Goal: Task Accomplishment & Management: Manage account settings

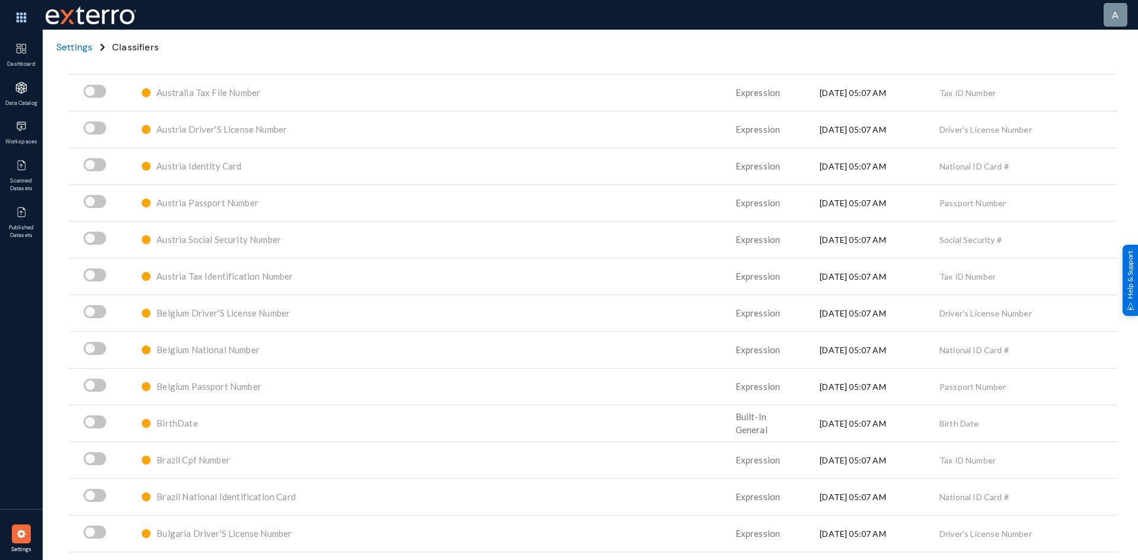
scroll to position [415, 0]
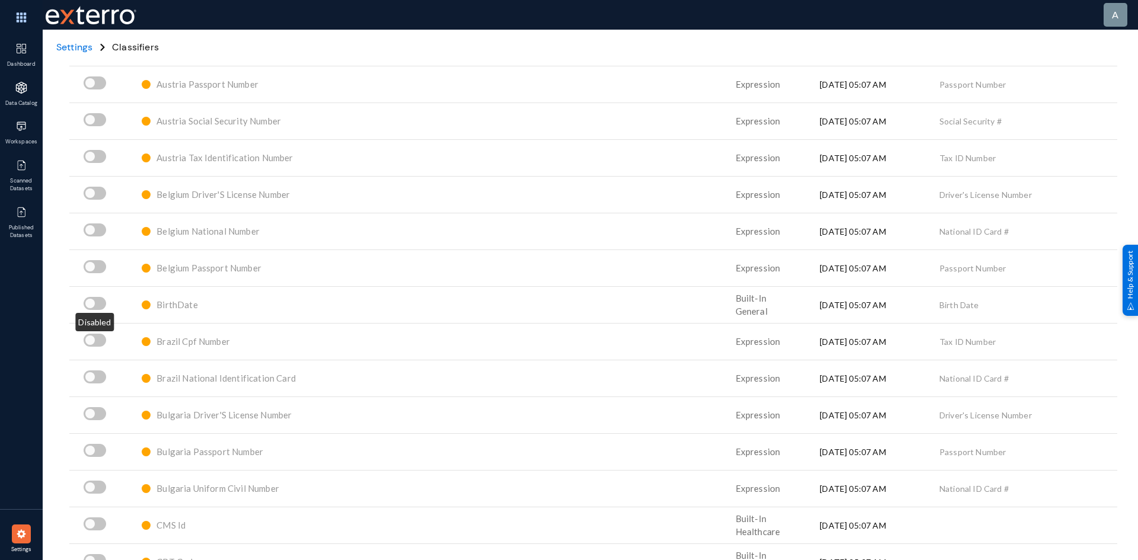
click at [103, 303] on span at bounding box center [95, 303] width 23 height 13
checkbox input "true"
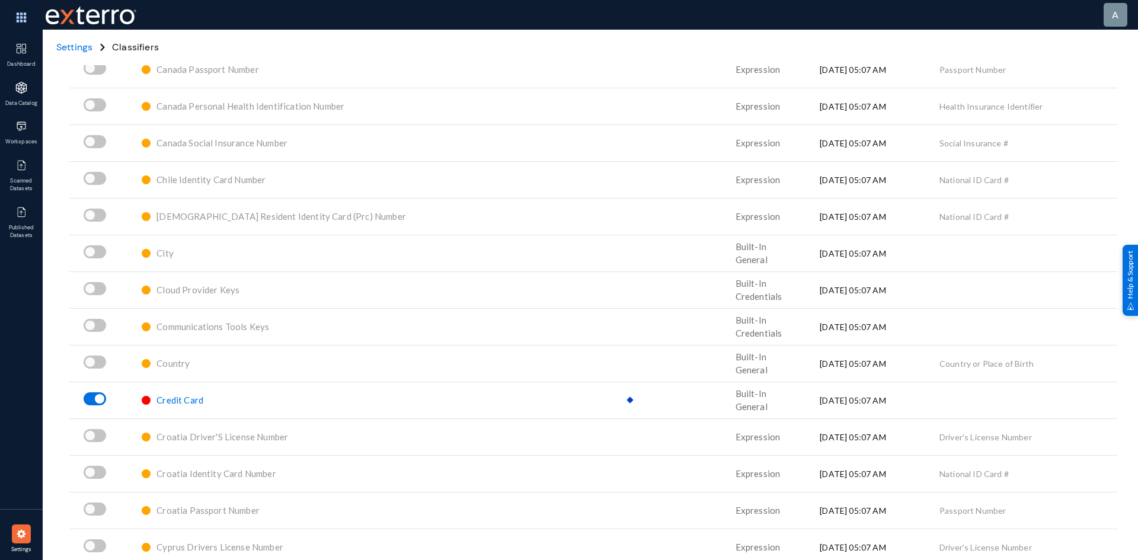
scroll to position [1067, 0]
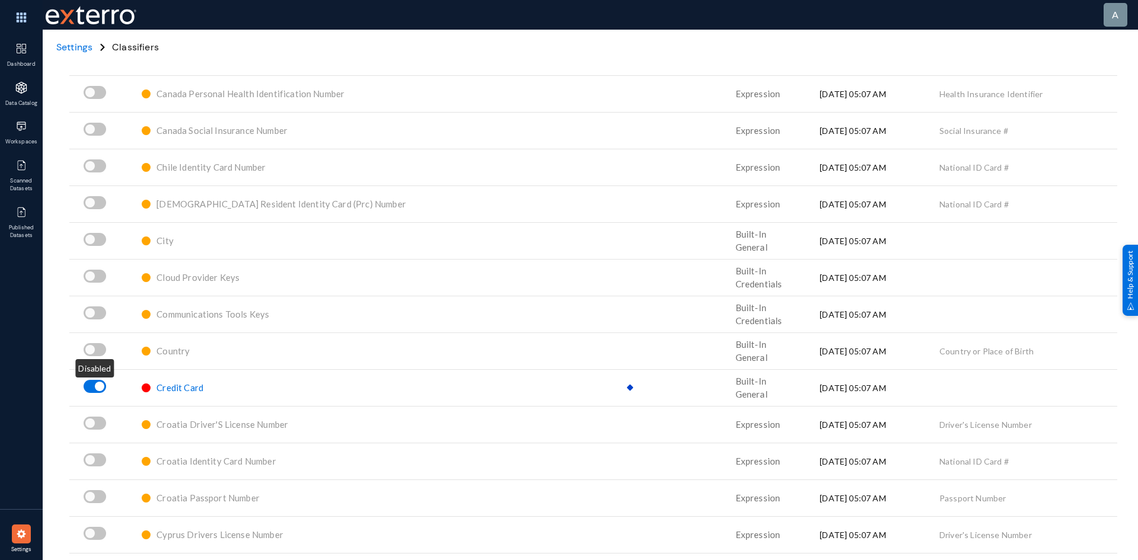
click at [99, 350] on span at bounding box center [95, 349] width 23 height 13
checkbox input "true"
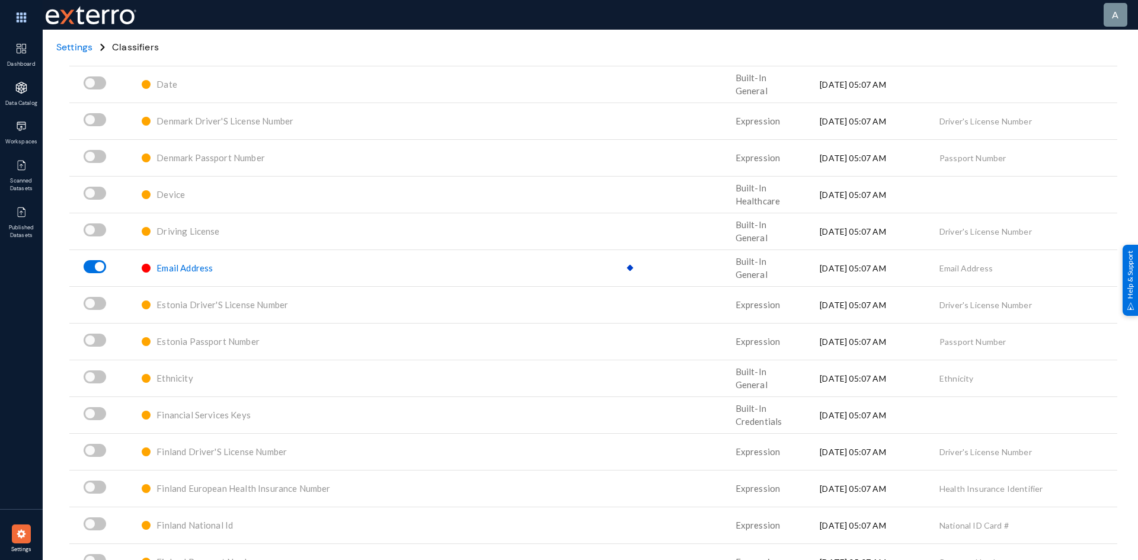
scroll to position [1778, 0]
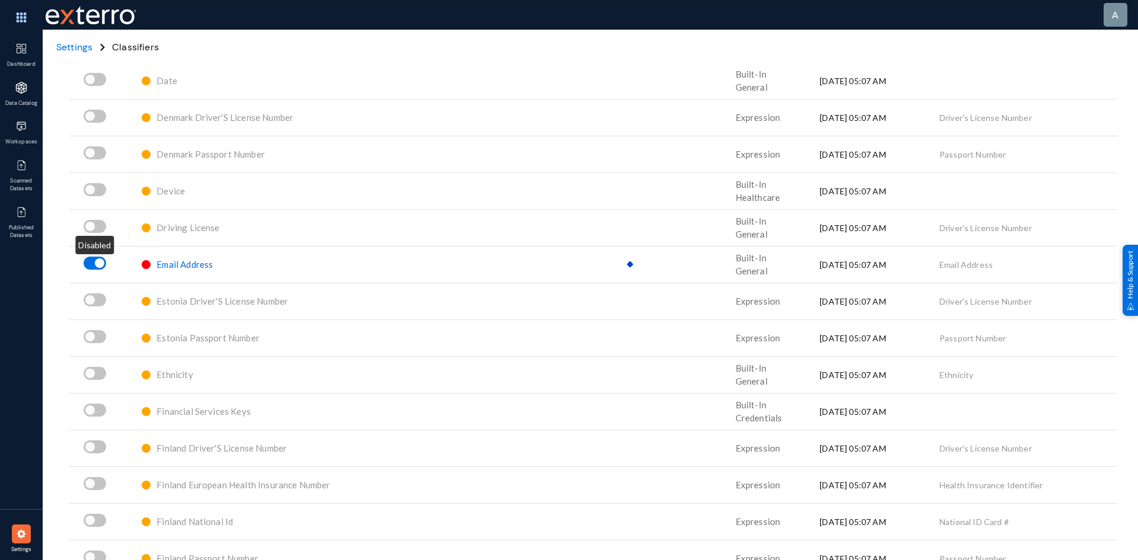
click at [99, 229] on span at bounding box center [95, 226] width 23 height 13
checkbox input "true"
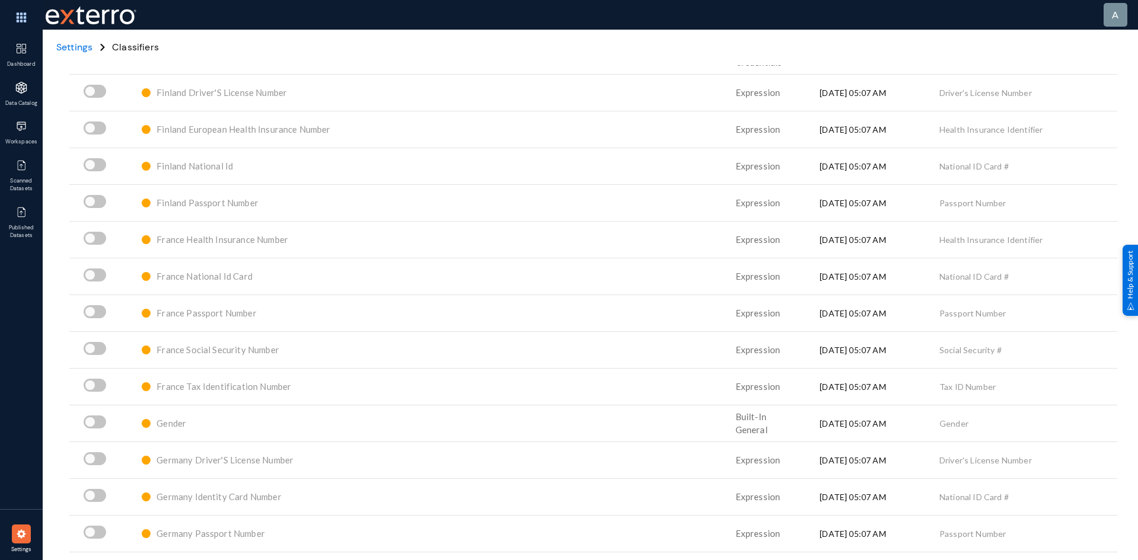
scroll to position [2253, 0]
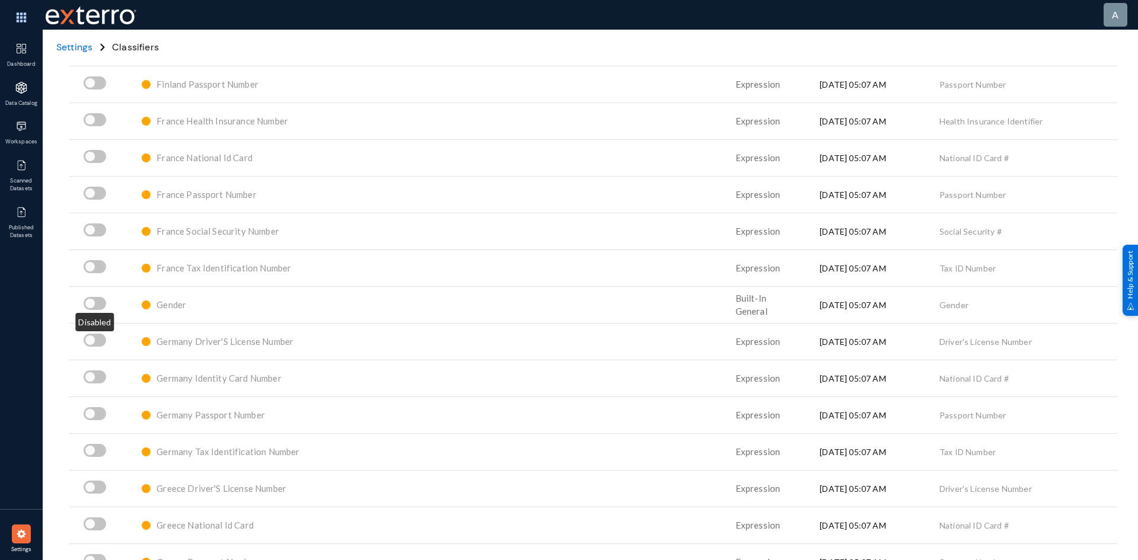
click at [103, 303] on span at bounding box center [95, 303] width 23 height 13
checkbox input "true"
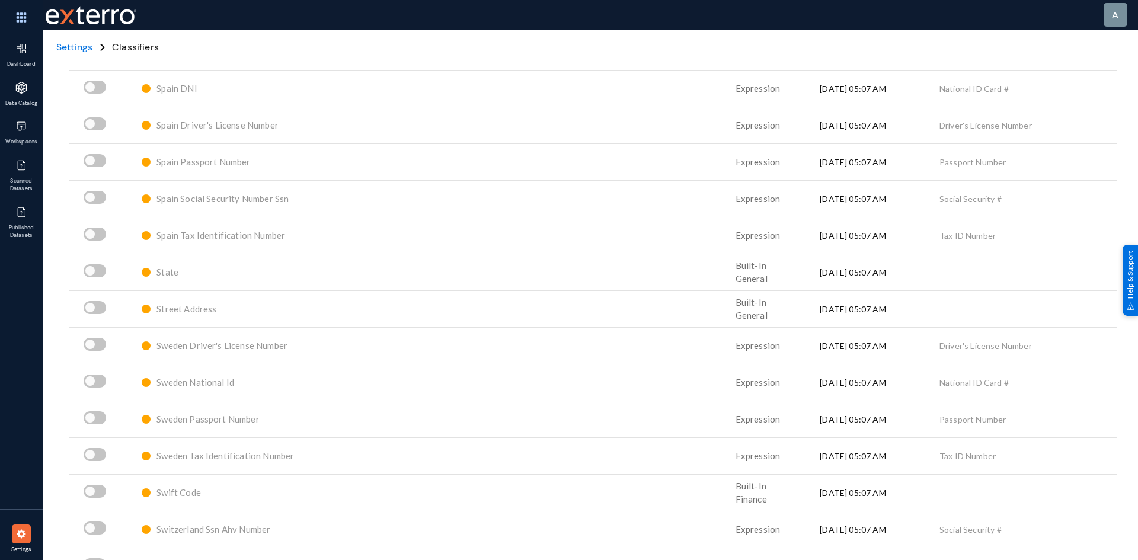
scroll to position [6402, 0]
click at [98, 270] on span at bounding box center [95, 270] width 23 height 13
checkbox input "true"
click at [102, 308] on span at bounding box center [95, 307] width 23 height 13
checkbox input "true"
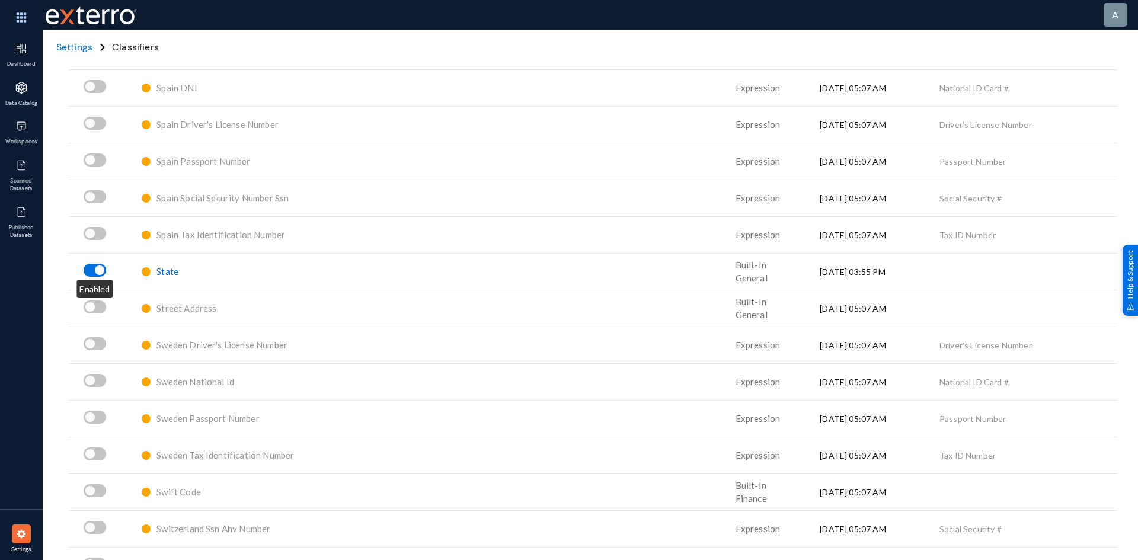
click at [94, 270] on span at bounding box center [99, 268] width 12 height 12
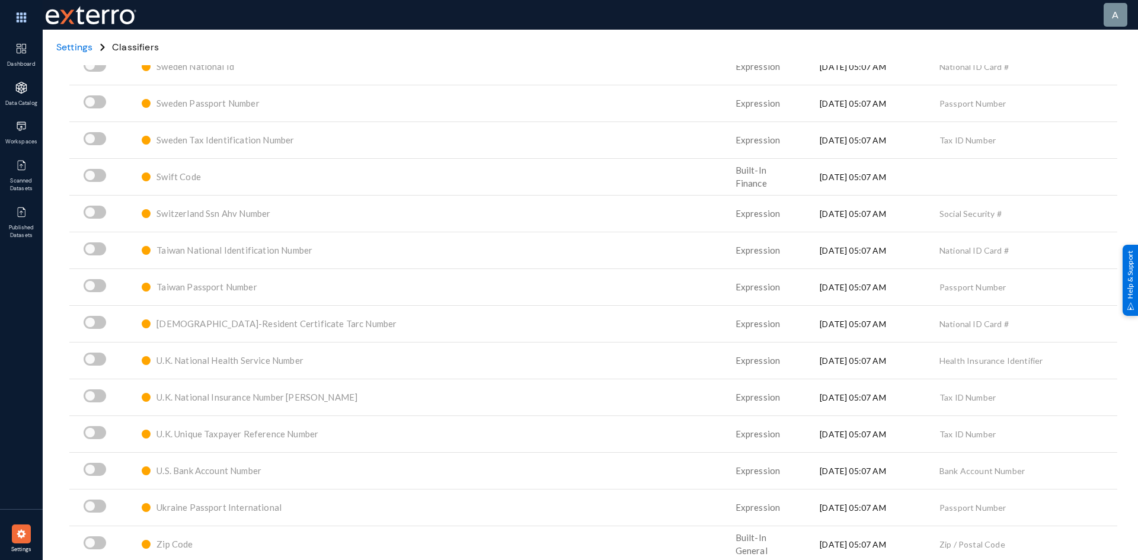
scroll to position [6720, 0]
click at [101, 467] on span at bounding box center [95, 466] width 23 height 13
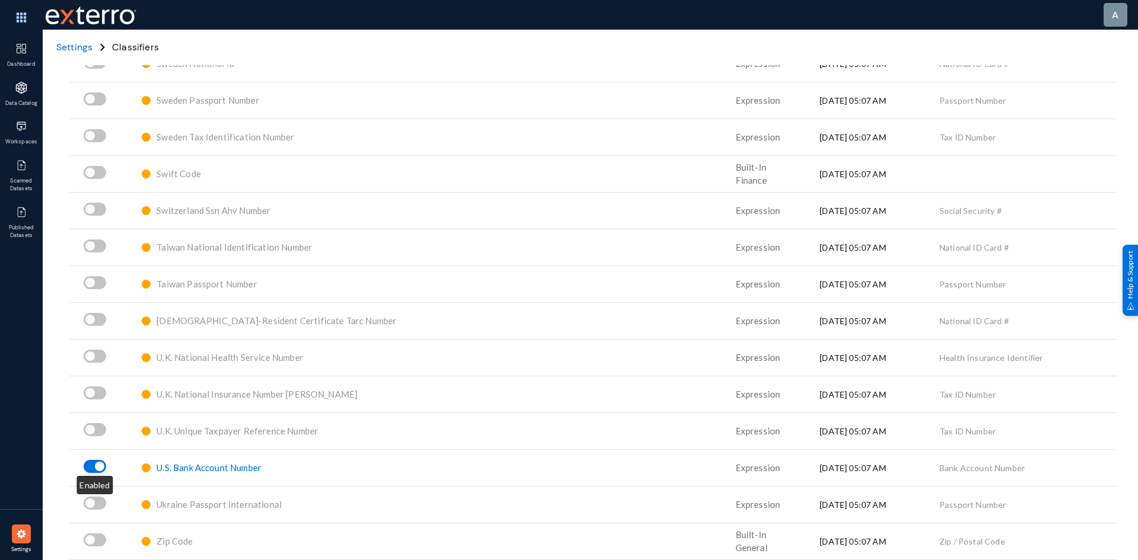
checkbox input "true"
click at [100, 549] on div at bounding box center [95, 541] width 23 height 17
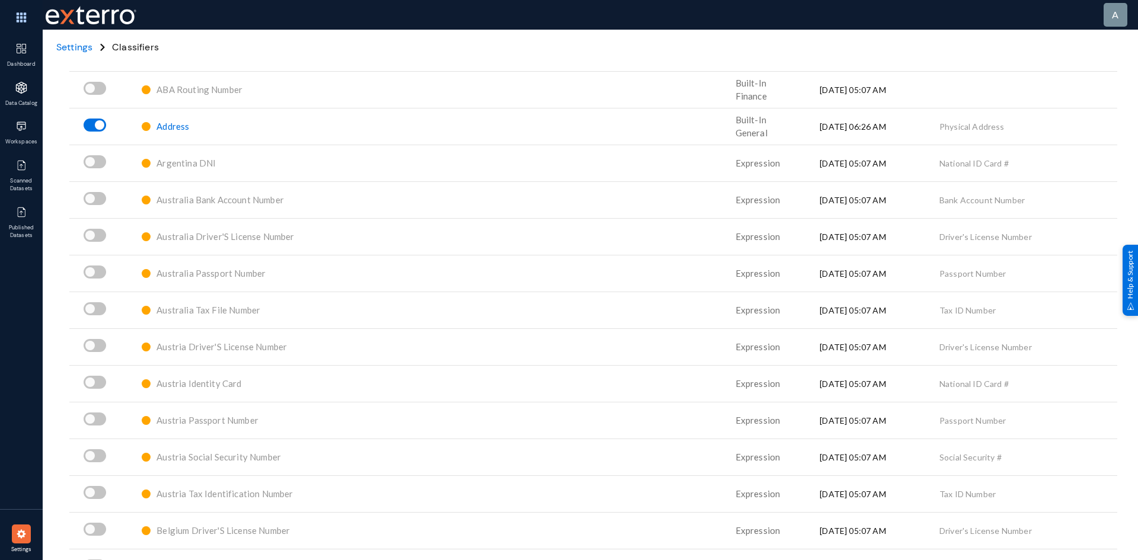
scroll to position [0, 0]
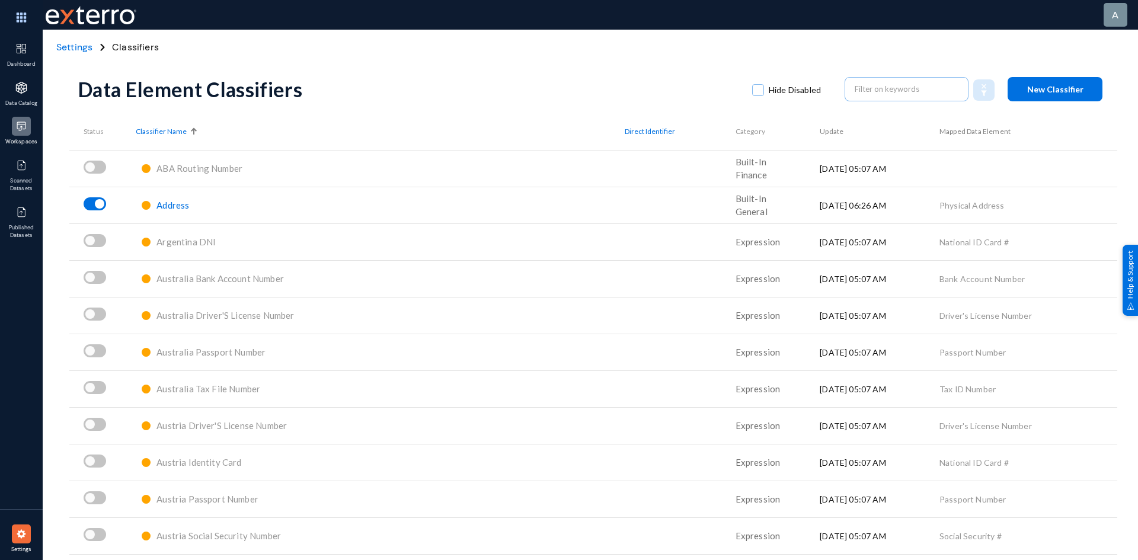
click at [23, 132] on div at bounding box center [21, 126] width 19 height 19
click at [79, 50] on span "Settings" at bounding box center [74, 47] width 36 height 12
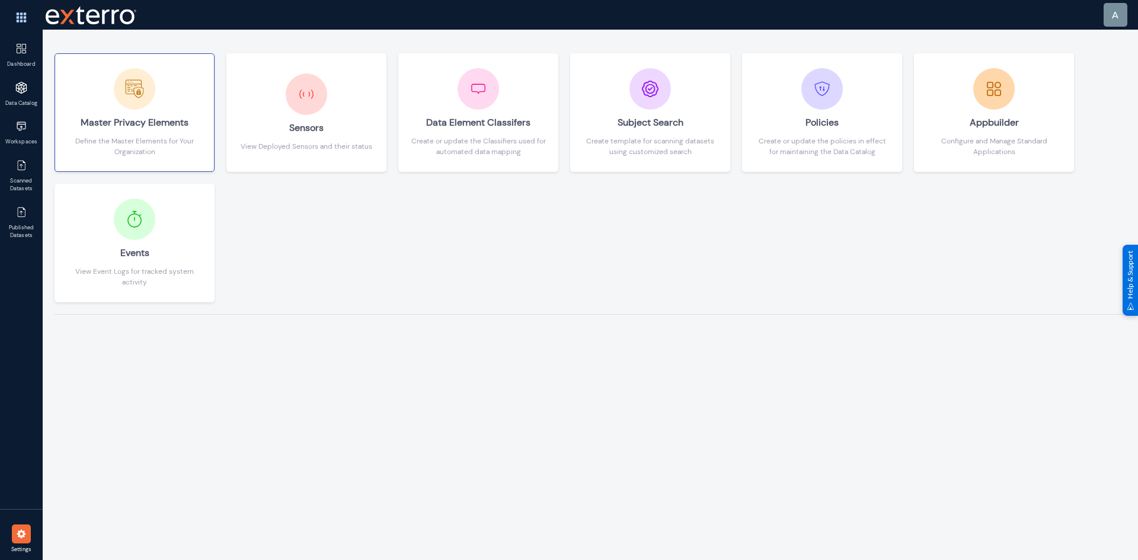
click at [124, 123] on div "Master Privacy Elements" at bounding box center [134, 123] width 135 height 26
